Goal: Communication & Community: Answer question/provide support

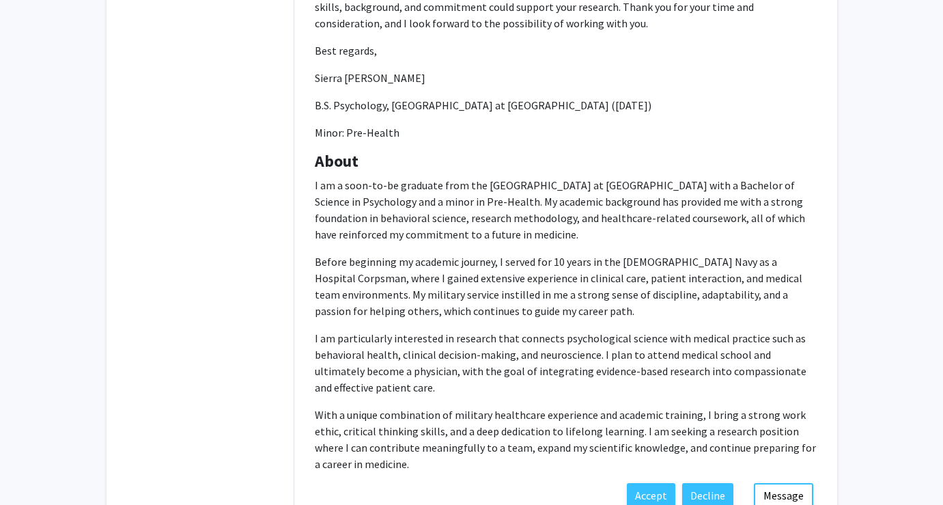
scroll to position [594, 0]
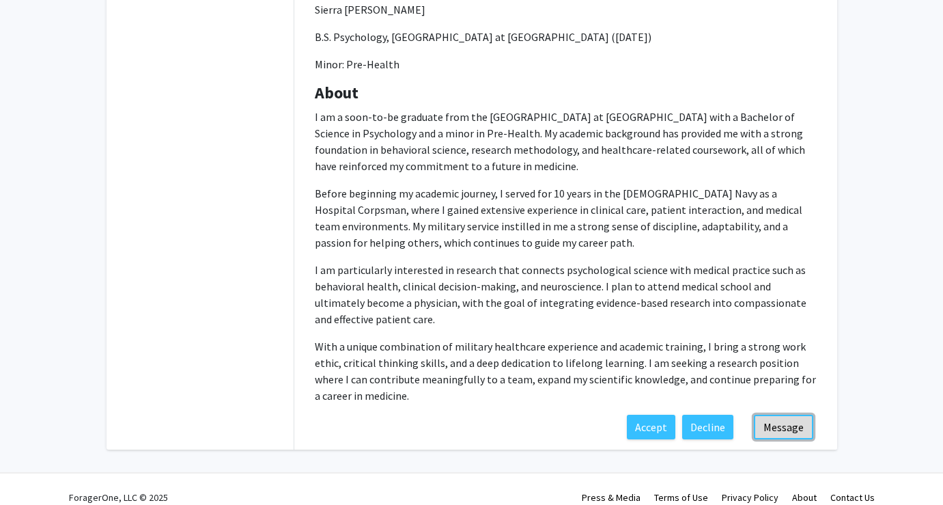
click at [791, 414] on button "Message" at bounding box center [783, 426] width 59 height 25
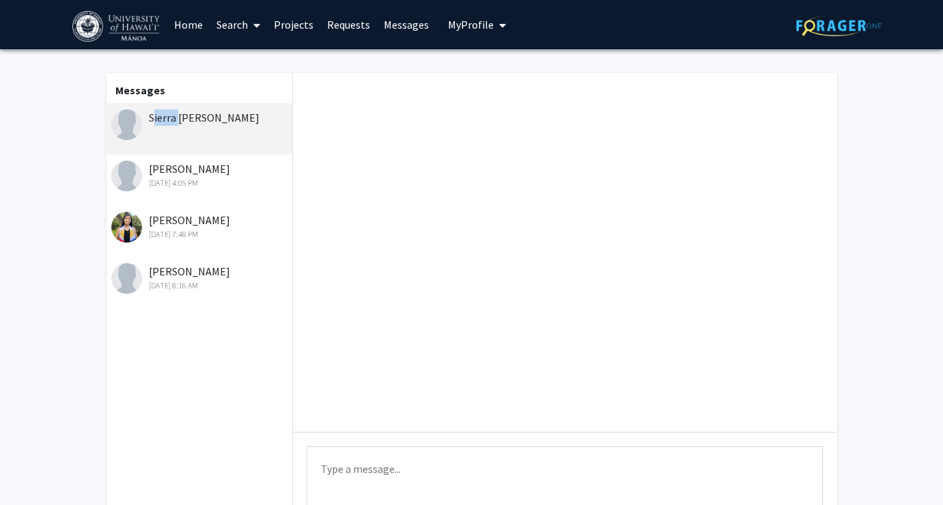
drag, startPoint x: 148, startPoint y: 116, endPoint x: 173, endPoint y: 122, distance: 25.8
click at [173, 122] on div "Sierra [PERSON_NAME]" at bounding box center [200, 117] width 178 height 16
copy div "Sierra"
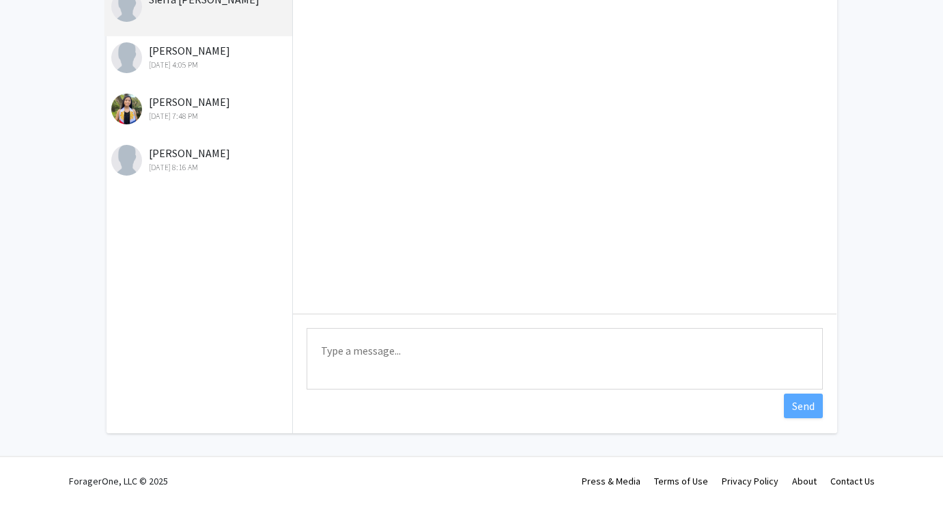
click at [450, 344] on textarea "Type a message" at bounding box center [565, 358] width 516 height 61
paste textarea "Sierra"
click at [320, 365] on textarea "Aloha e [PERSON_NAME], Thank you for reaching out!" at bounding box center [565, 358] width 516 height 61
click at [467, 380] on textarea "Aloha e Sierra, Thank you for reaching out!" at bounding box center [565, 358] width 516 height 61
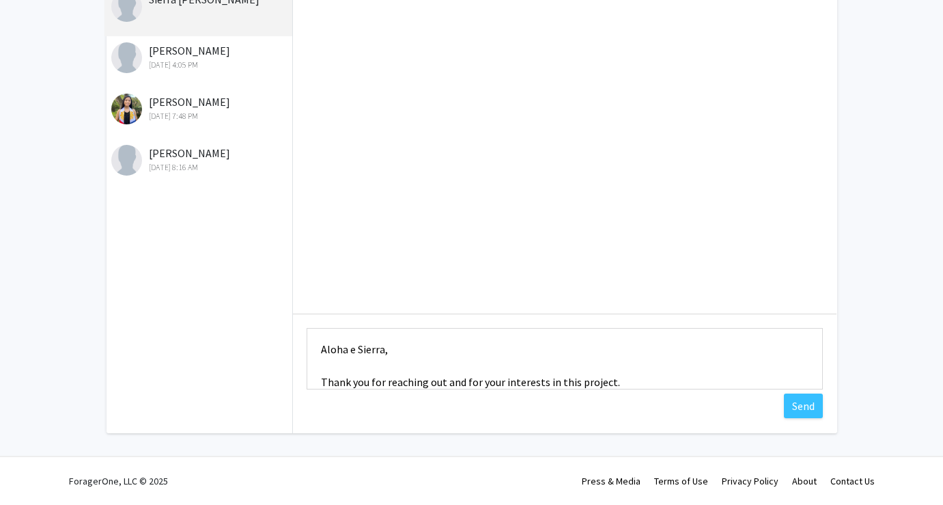
scroll to position [16, 0]
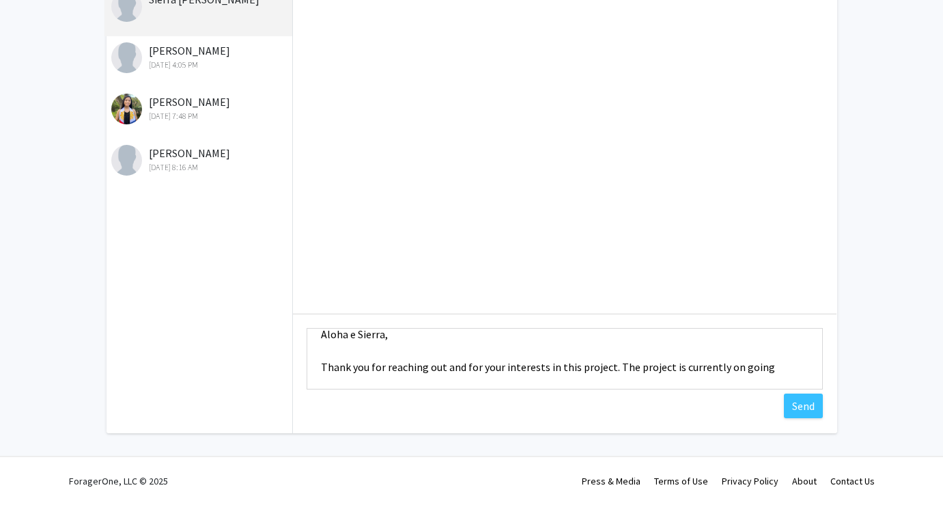
drag, startPoint x: 613, startPoint y: 364, endPoint x: 756, endPoint y: 364, distance: 142.7
click at [756, 364] on textarea "Aloha e Sierra, Thank you for reaching out and for your interests in this proje…" at bounding box center [565, 358] width 516 height 61
click at [690, 364] on textarea "Aloha e Sierra, Thank you for reaching out and for your interests in this proje…" at bounding box center [565, 358] width 516 height 61
drag, startPoint x: 727, startPoint y: 368, endPoint x: 755, endPoint y: 369, distance: 27.3
click at [755, 369] on textarea "Aloha e Sierra, Thank you for reaching out and for your interests in this proje…" at bounding box center [565, 358] width 516 height 61
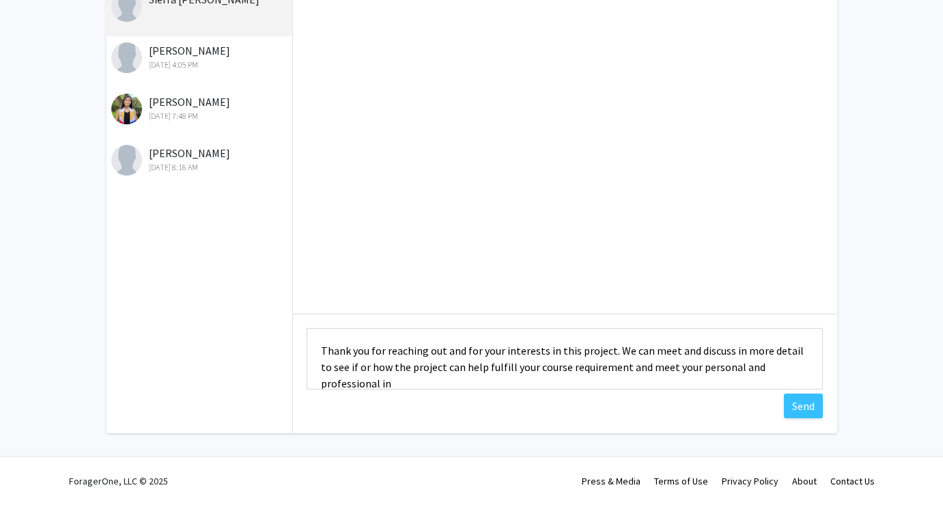
scroll to position [34, 0]
drag, startPoint x: 483, startPoint y: 382, endPoint x: 477, endPoint y: 396, distance: 14.7
click at [483, 386] on textarea "Aloha e Sierra, Thank you for reaching out and for your interests in this proje…" at bounding box center [565, 358] width 516 height 61
click at [677, 386] on textarea "Aloha e Sierra, Thank you for reaching out and for your interests in this proje…" at bounding box center [565, 358] width 516 height 61
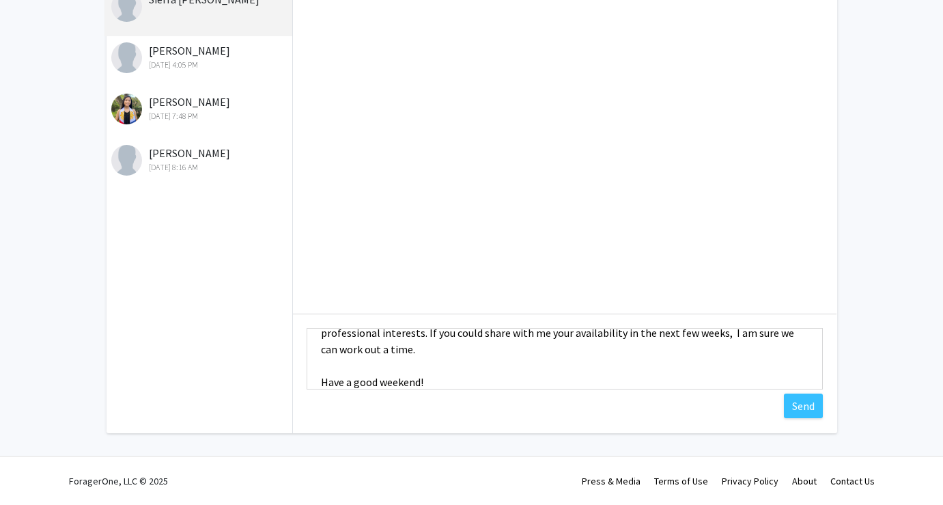
scroll to position [100, 0]
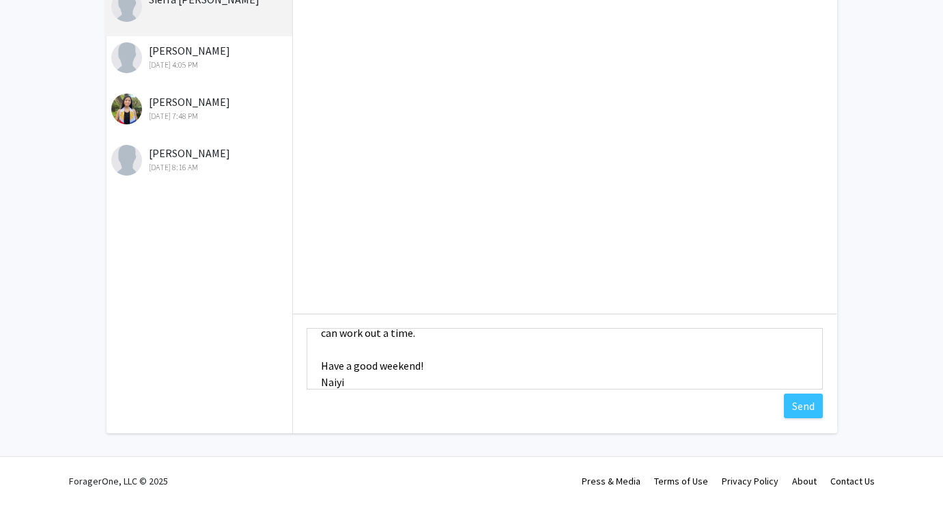
drag, startPoint x: 422, startPoint y: 365, endPoint x: 435, endPoint y: 363, distance: 13.3
click at [423, 365] on textarea "Aloha e Sierra, Thank you for reaching out and for your interests in this proje…" at bounding box center [565, 358] width 516 height 61
drag, startPoint x: 429, startPoint y: 365, endPoint x: 322, endPoint y: 365, distance: 107.9
click at [322, 365] on textarea "Aloha e Sierra, Thank you for reaching out and for your interests in this proje…" at bounding box center [565, 358] width 516 height 61
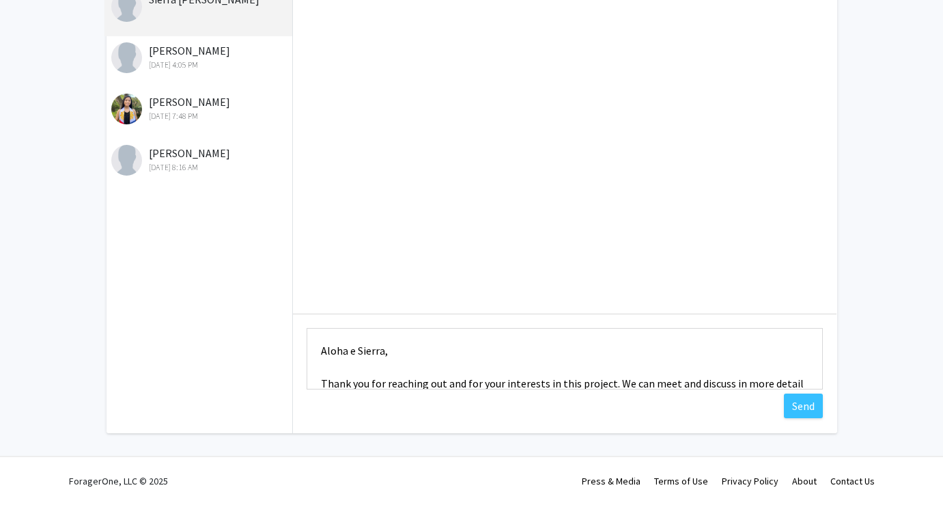
scroll to position [43, 0]
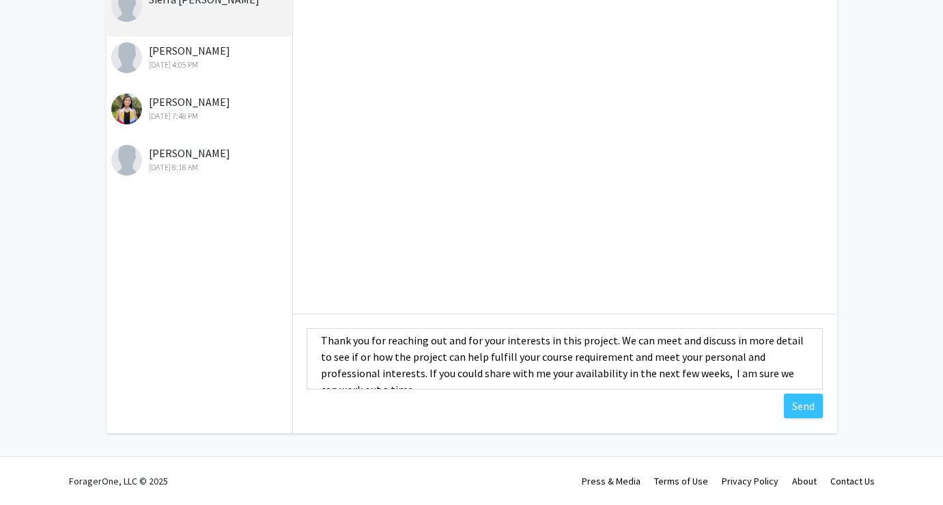
drag, startPoint x: 612, startPoint y: 340, endPoint x: 609, endPoint y: 370, distance: 30.2
click at [612, 346] on textarea "Aloha e Sierra, Thank you for reaching out and for your interests in this proje…" at bounding box center [565, 358] width 516 height 61
drag, startPoint x: 641, startPoint y: 337, endPoint x: 639, endPoint y: 351, distance: 14.5
click at [616, 338] on textarea "Aloha e Sierra, Thank you for reaching out and for your interests in this proje…" at bounding box center [565, 358] width 516 height 61
click at [651, 361] on textarea "Aloha e Sierra, Thank you for reaching out and for your interests in this proje…" at bounding box center [565, 358] width 516 height 61
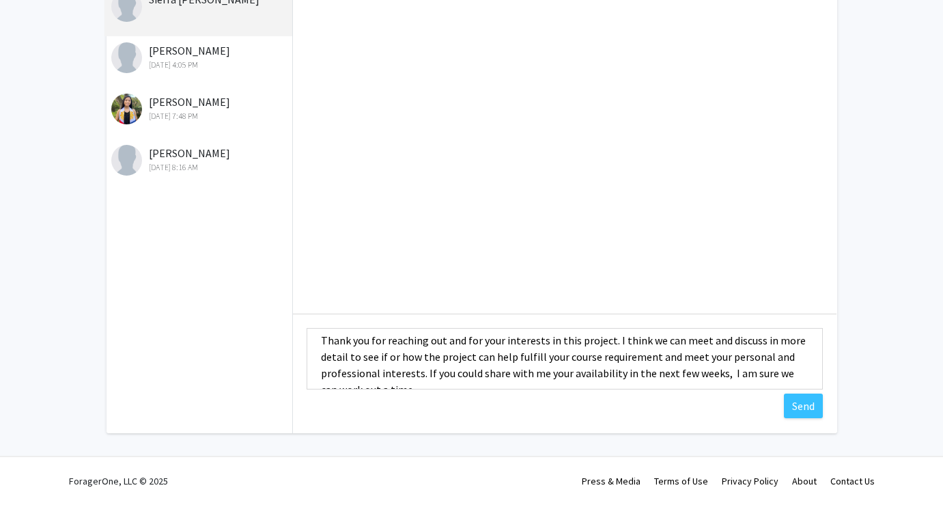
click at [488, 359] on textarea "Aloha e Sierra, Thank you for reaching out and for your interests in this proje…" at bounding box center [565, 358] width 516 height 61
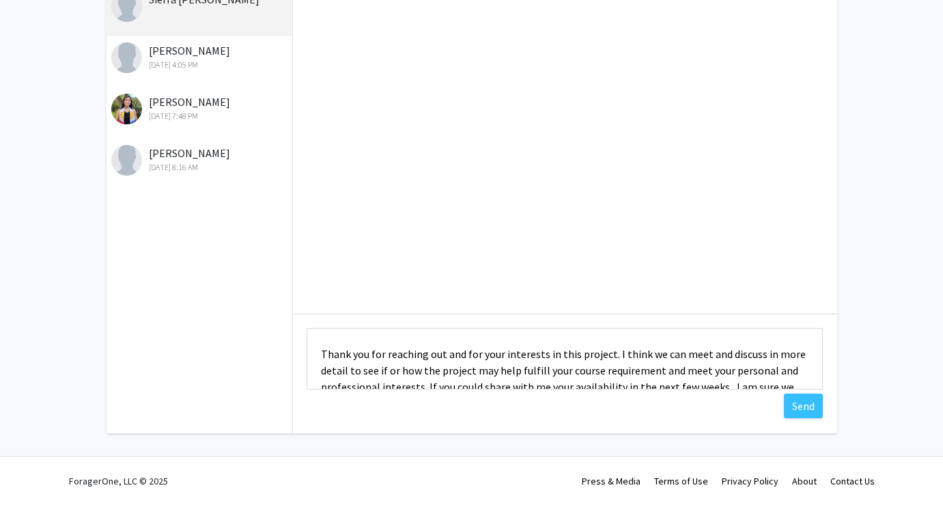
scroll to position [49, 0]
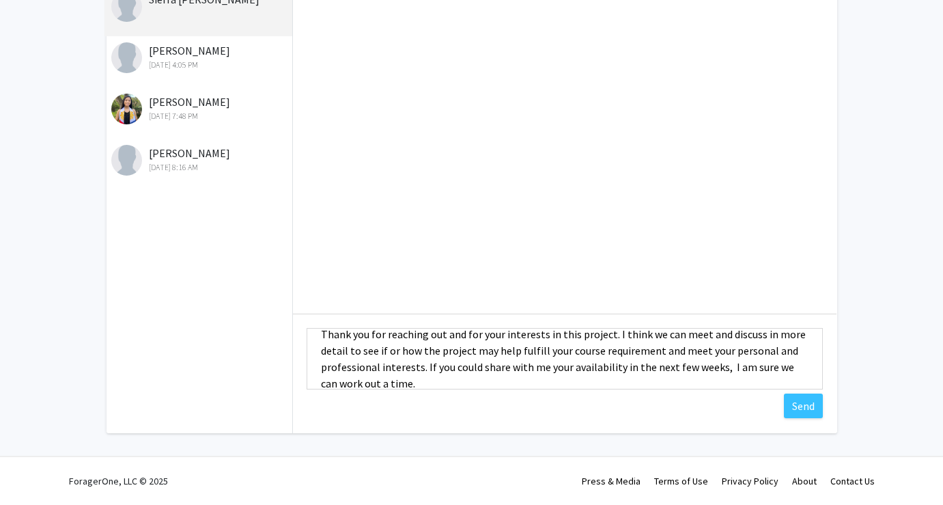
click at [473, 352] on textarea "Aloha e Sierra, Thank you for reaching out and for your interests in this proje…" at bounding box center [565, 358] width 516 height 61
click at [389, 348] on textarea "Aloha e Sierra, Thank you for reaching out and for your interests in this proje…" at bounding box center [565, 358] width 516 height 61
click at [384, 352] on textarea "Aloha e Sierra, Thank you for reaching out and for your interests in this proje…" at bounding box center [565, 358] width 516 height 61
drag, startPoint x: 718, startPoint y: 351, endPoint x: 481, endPoint y: 369, distance: 237.0
click at [481, 369] on textarea "Aloha e Sierra, Thank you for reaching out and for your interests in this proje…" at bounding box center [565, 358] width 516 height 61
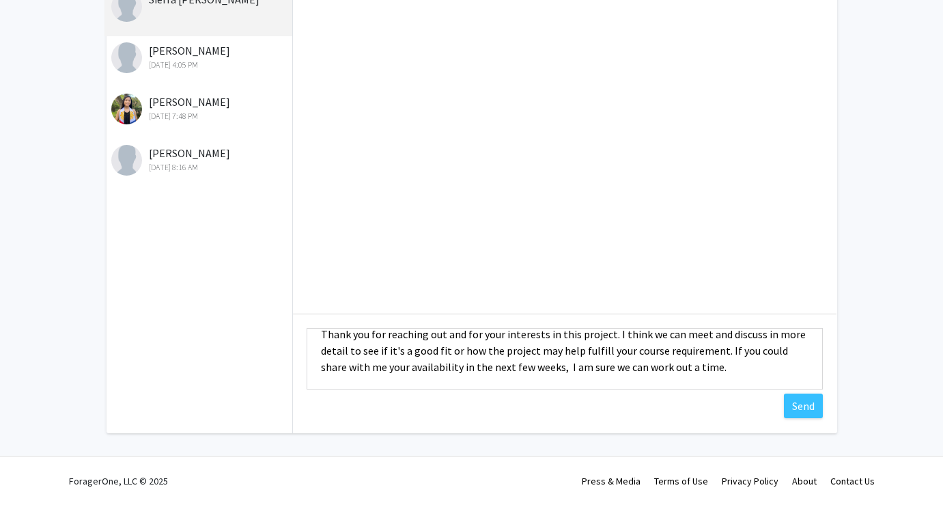
type textarea "Aloha e Sierra, Thank you for reaching out and for your interests in this proje…"
click at [753, 371] on textarea "Aloha e Sierra, Thank you for reaching out and for your interests in this proje…" at bounding box center [565, 358] width 516 height 61
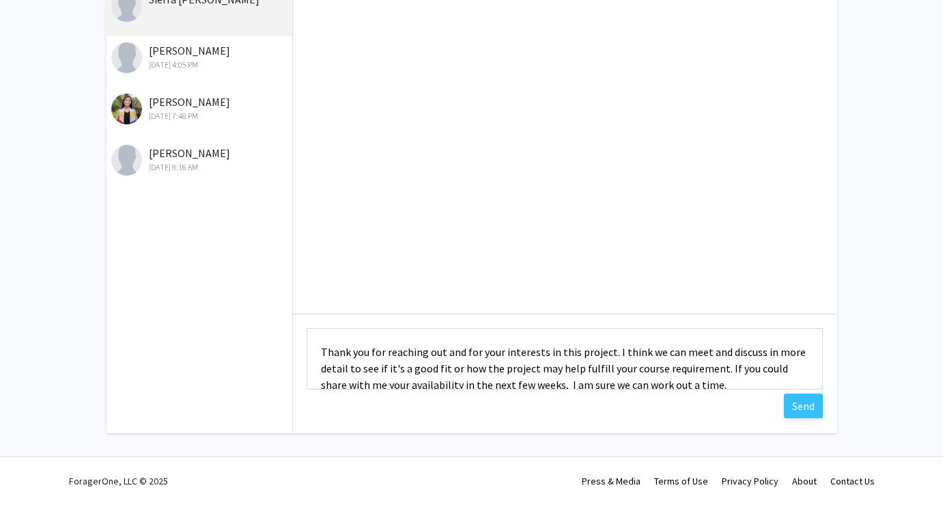
scroll to position [67, 0]
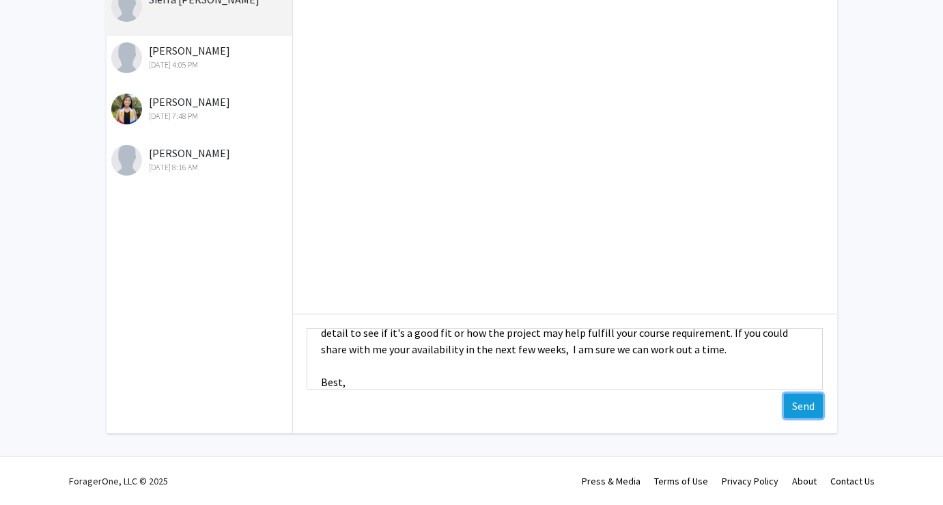
click at [811, 405] on button "Send" at bounding box center [803, 405] width 39 height 25
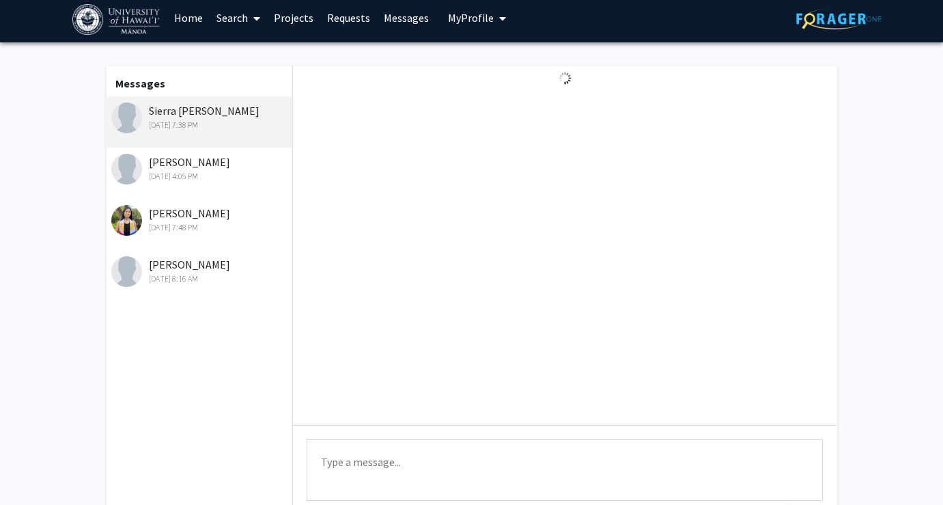
scroll to position [0, 0]
